Goal: Find contact information: Find contact information

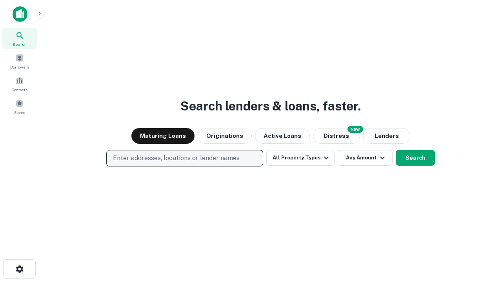
click at [184, 158] on p "Enter addresses, locations or lender names" at bounding box center [176, 158] width 127 height 9
type input "**********"
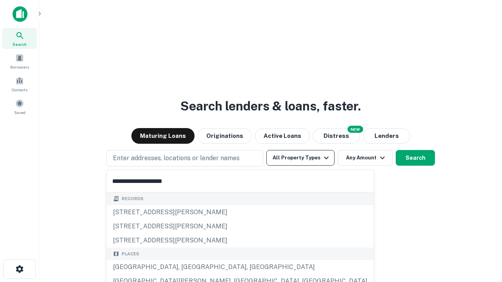
click at [187, 267] on div "Santa Monica, CA, USA" at bounding box center [240, 267] width 267 height 14
click at [300, 158] on button "All Property Types" at bounding box center [300, 158] width 68 height 16
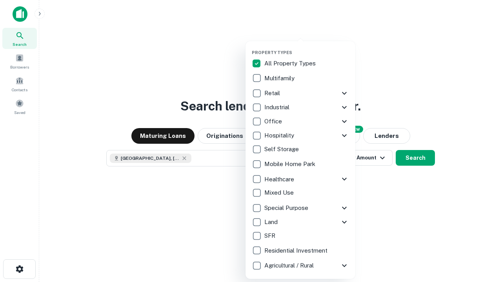
click at [307, 47] on button "button" at bounding box center [307, 47] width 110 height 0
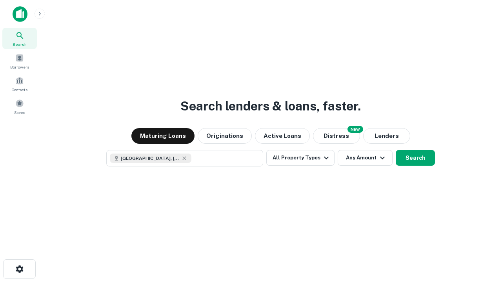
scroll to position [13, 0]
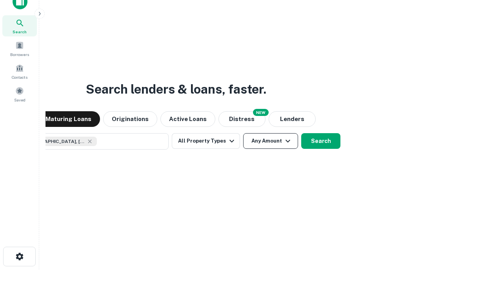
click at [243, 133] on button "Any Amount" at bounding box center [270, 141] width 55 height 16
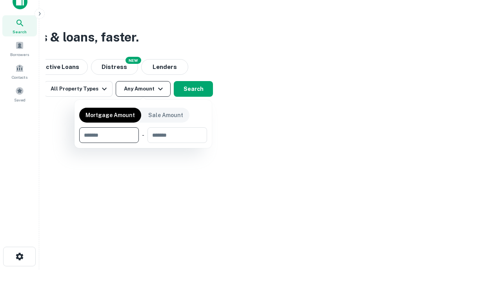
type input "*******"
click at [143, 143] on button "button" at bounding box center [143, 143] width 128 height 0
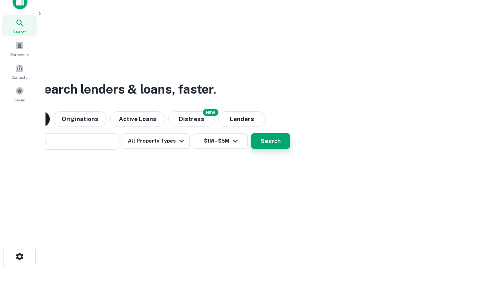
click at [251, 133] on button "Search" at bounding box center [270, 141] width 39 height 16
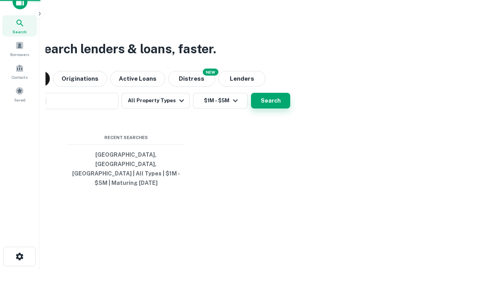
scroll to position [25, 222]
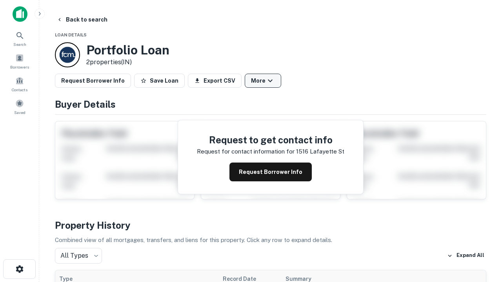
click at [263, 81] on button "More" at bounding box center [263, 81] width 36 height 14
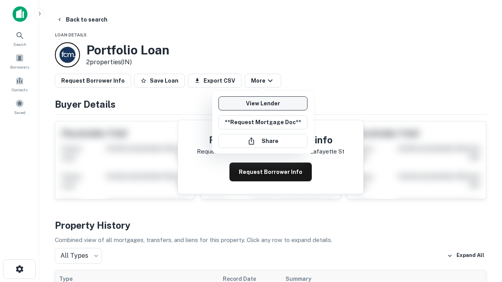
click at [263, 104] on link "View Lender" at bounding box center [262, 103] width 89 height 14
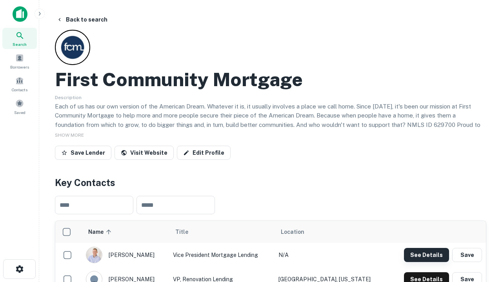
click at [426, 255] on button "See Details" at bounding box center [426, 255] width 45 height 14
